Goal: Check status: Check status

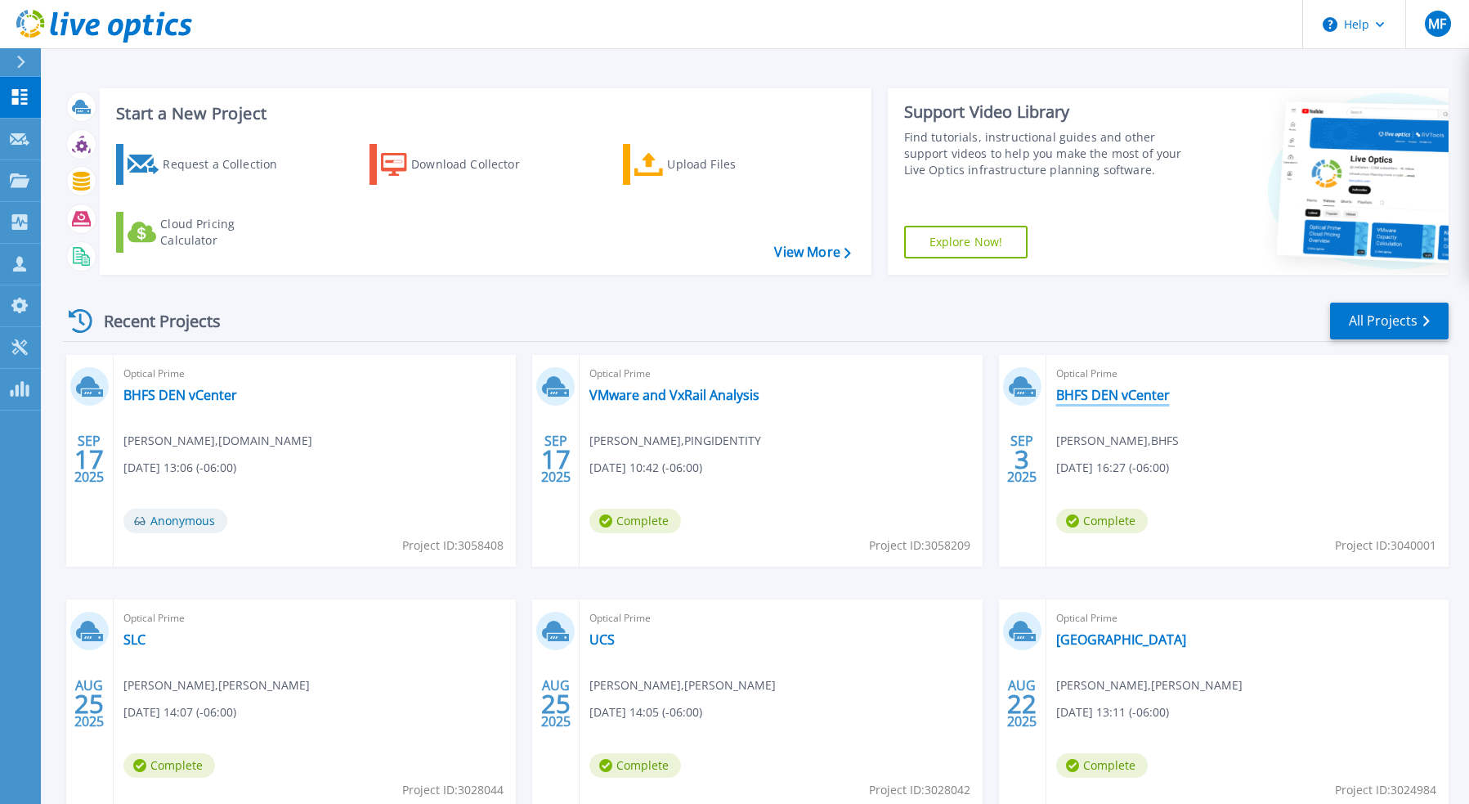
click at [1119, 393] on link "BHFS DEN vCenter" at bounding box center [1114, 395] width 114 height 16
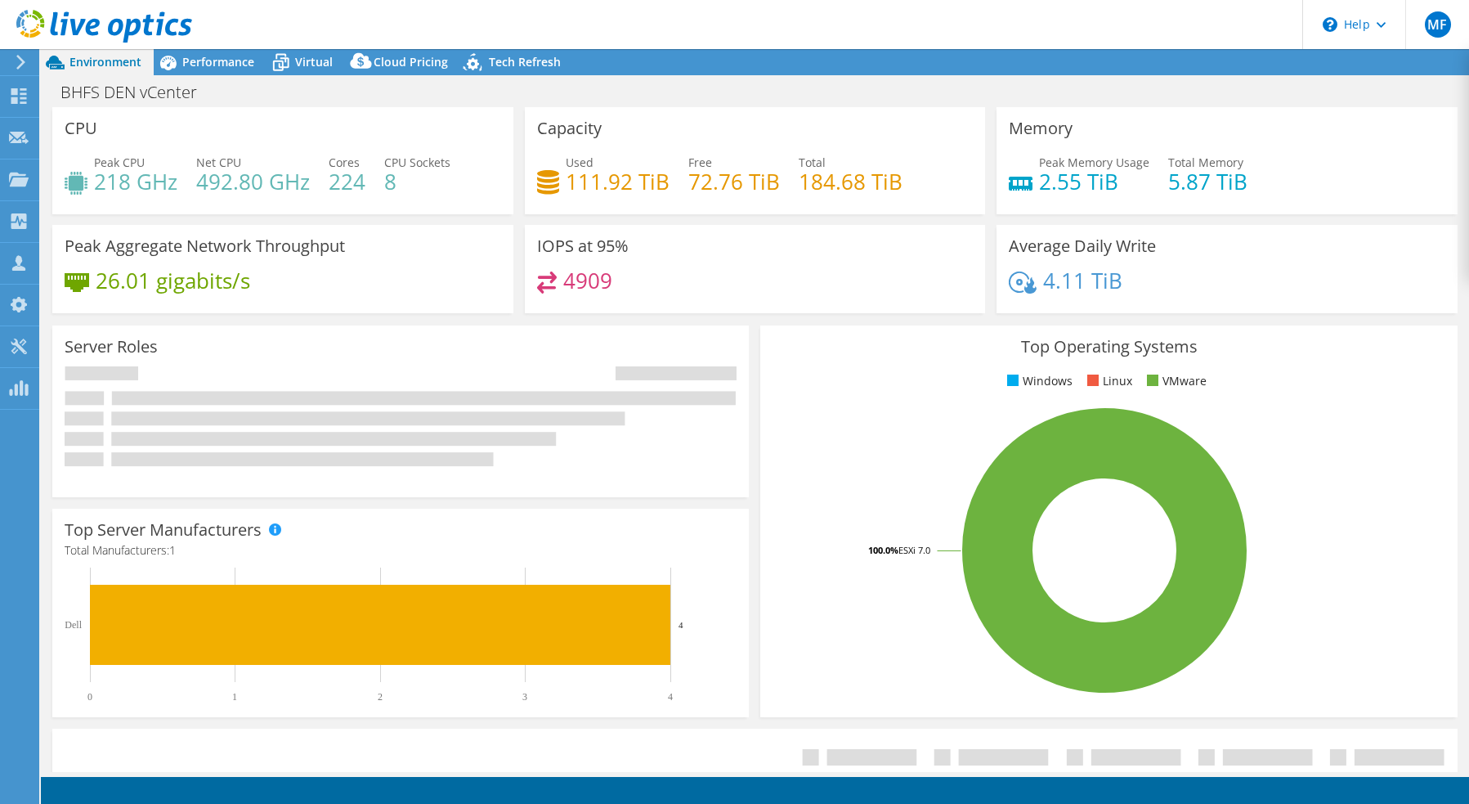
select select "USWest"
select select "USD"
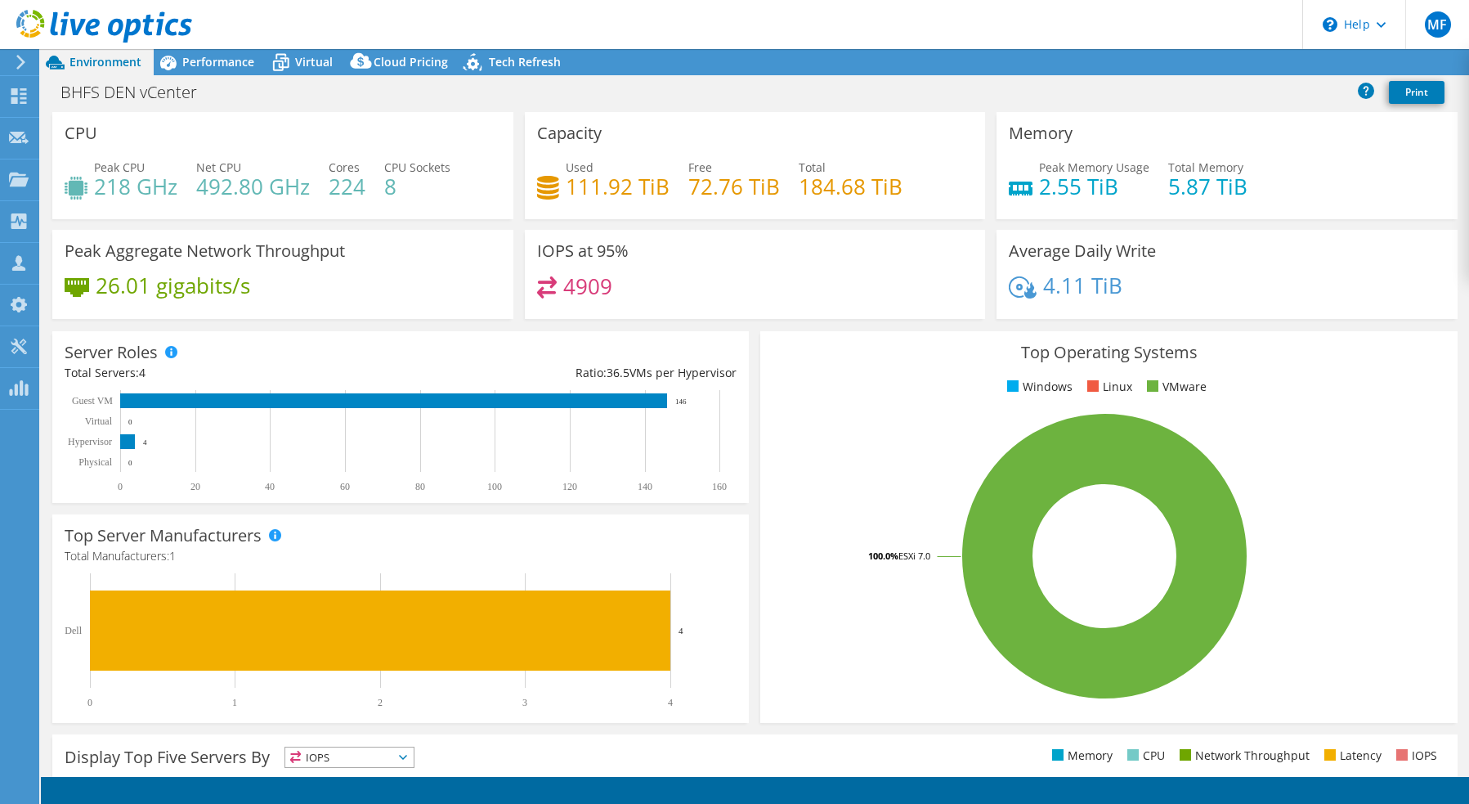
radio input "true"
radio input "false"
click at [230, 59] on span "Performance" at bounding box center [218, 62] width 72 height 16
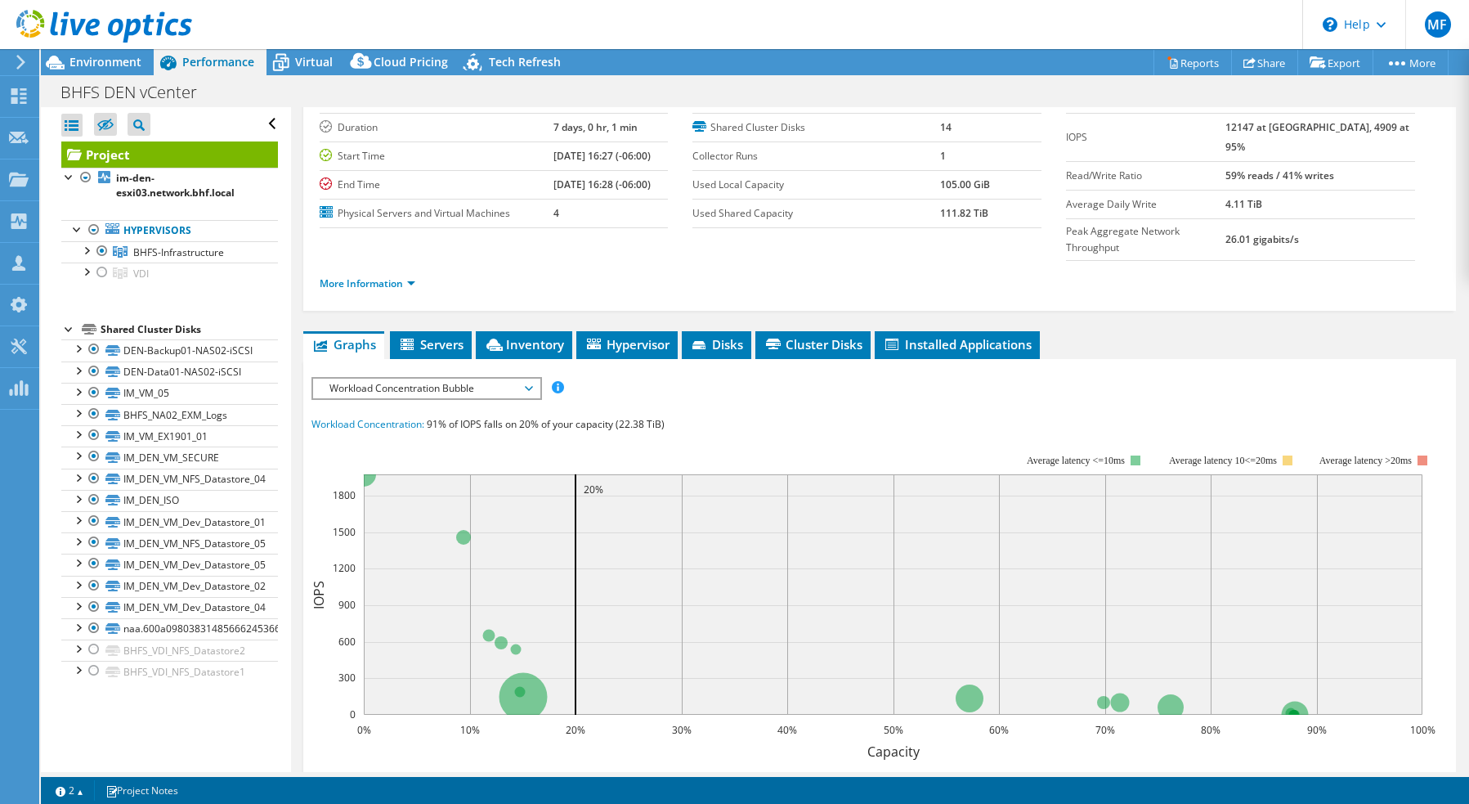
scroll to position [105, 0]
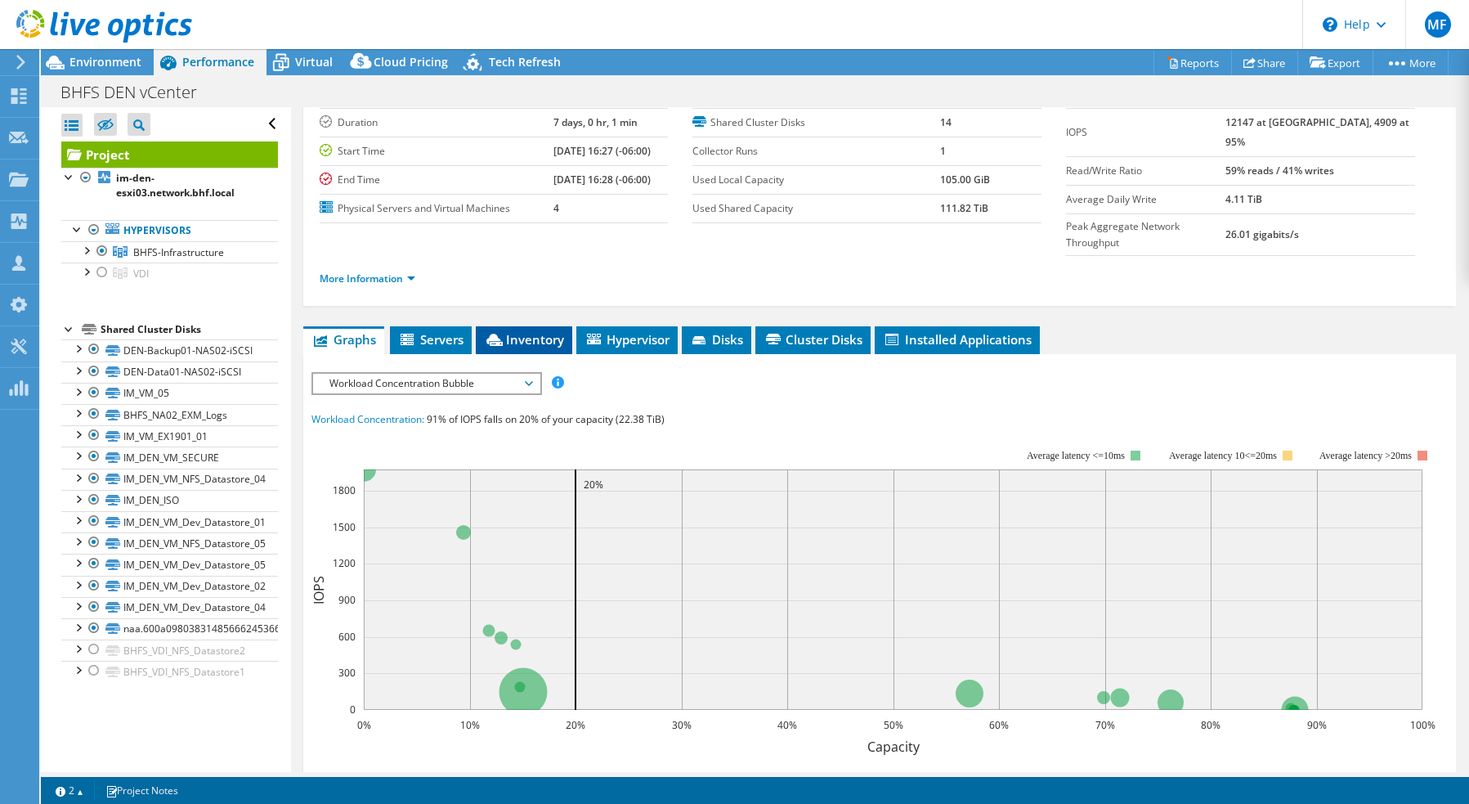
click at [520, 326] on li "Inventory" at bounding box center [524, 340] width 96 height 28
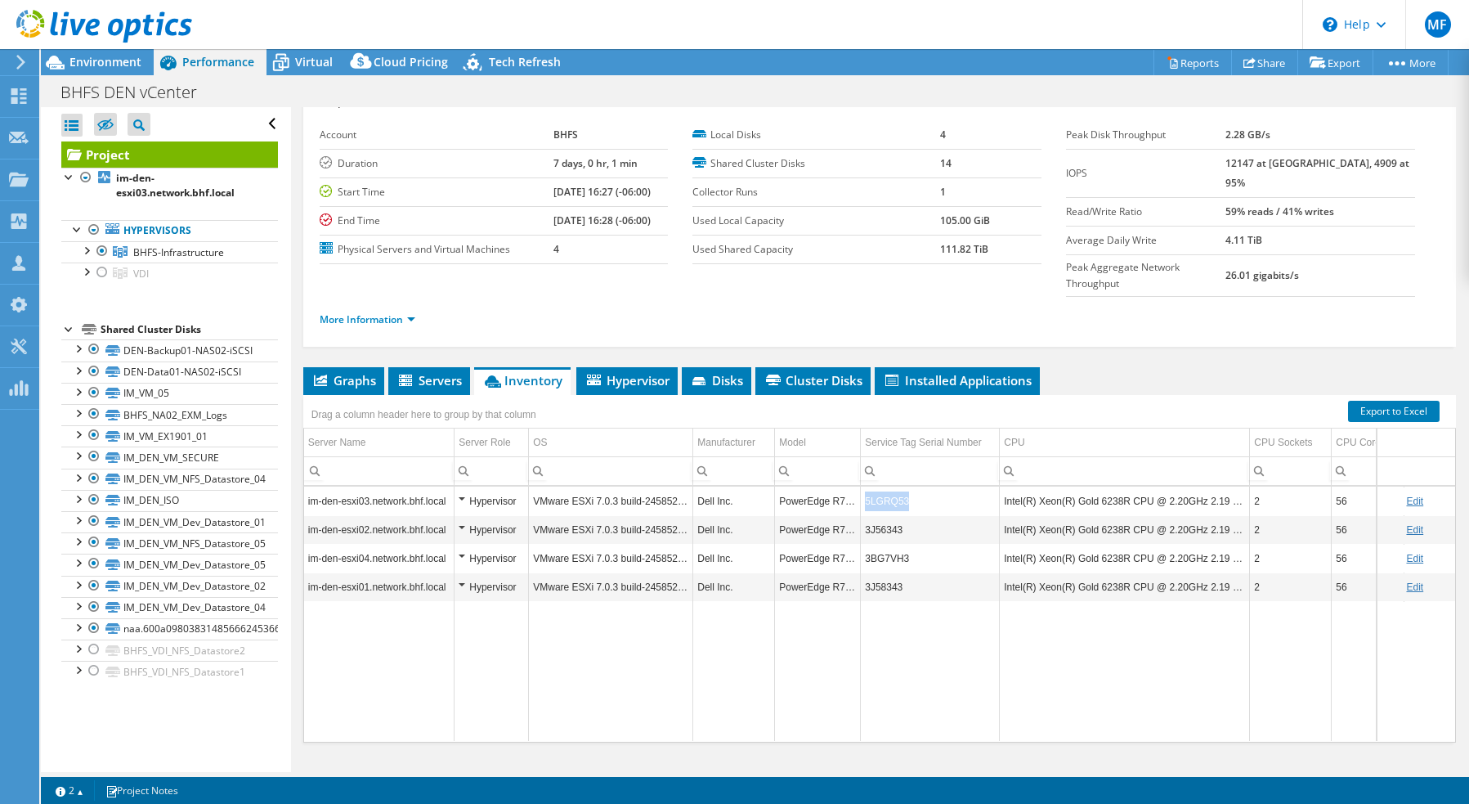
drag, startPoint x: 915, startPoint y: 463, endPoint x: 863, endPoint y: 466, distance: 52.4
click at [863, 487] on td "5LGRQ53" at bounding box center [930, 501] width 139 height 29
copy td "5LGRQ53"
